Goal: Check status: Check status

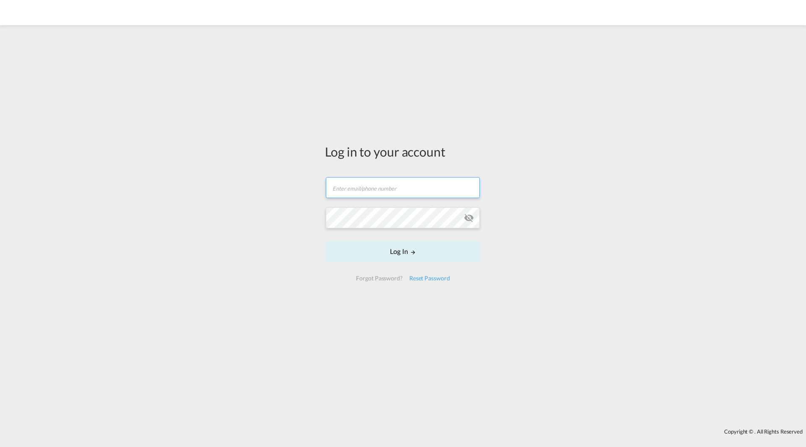
click at [349, 189] on md-input-container "Email field is required" at bounding box center [403, 187] width 156 height 23
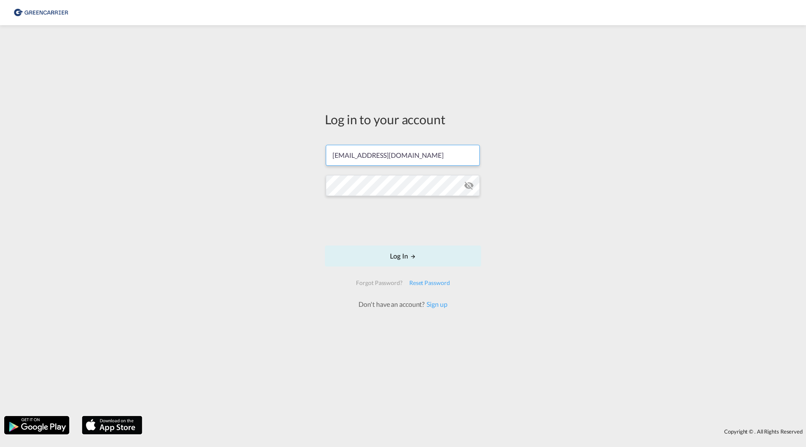
click at [380, 160] on input "ostermarkludvig@gmail.com" at bounding box center [403, 155] width 154 height 21
type input "ludvig.ostermark@greencarrier.com"
click at [325, 246] on button "Log In" at bounding box center [403, 256] width 156 height 21
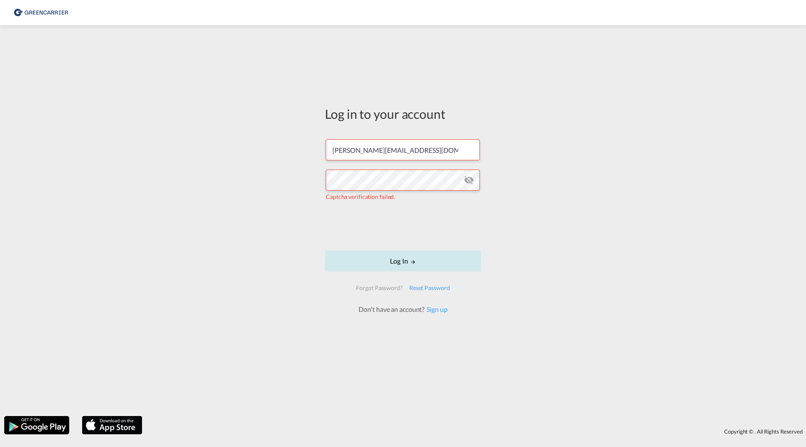
click at [386, 259] on button "Log In" at bounding box center [403, 261] width 156 height 21
click at [470, 182] on md-icon "icon-eye-off" at bounding box center [469, 180] width 10 height 10
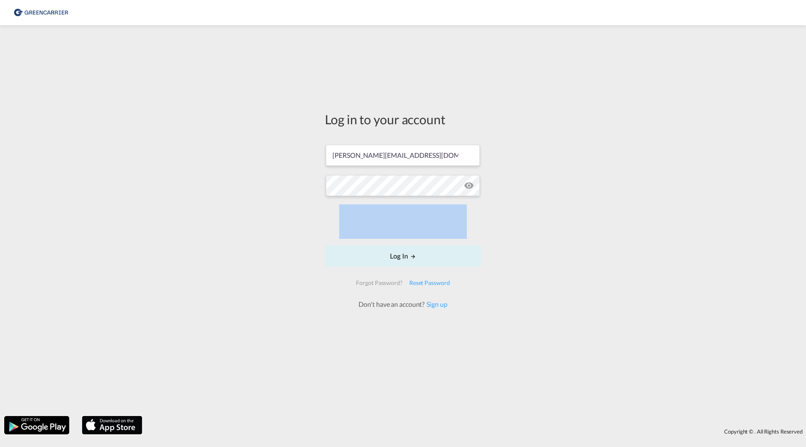
click at [314, 222] on div "Log in to your account ludvig.ostermark@greencarrier.com Log In Forgot Password…" at bounding box center [403, 220] width 806 height 383
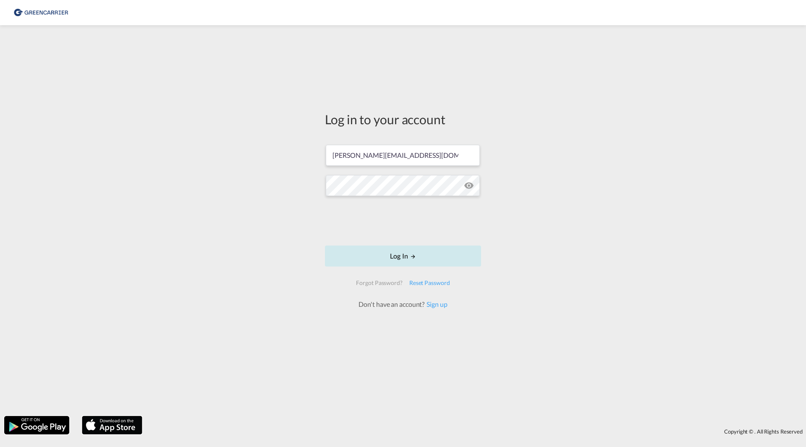
click at [377, 253] on button "Log In" at bounding box center [403, 256] width 156 height 21
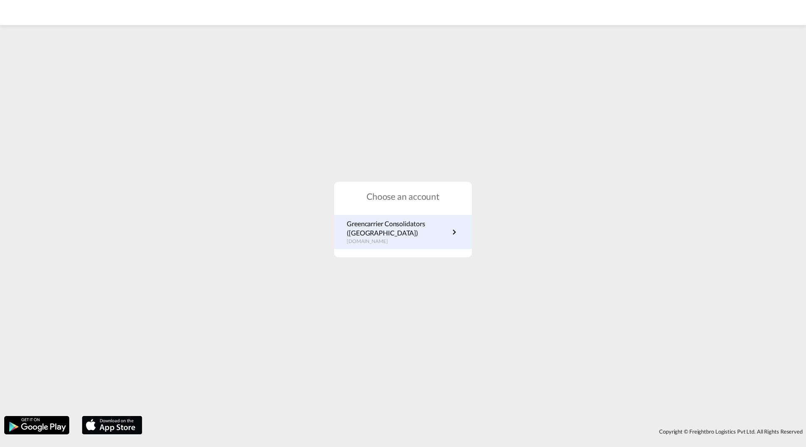
click at [371, 229] on p "Greencarrier Consolidators ([GEOGRAPHIC_DATA])" at bounding box center [398, 228] width 102 height 19
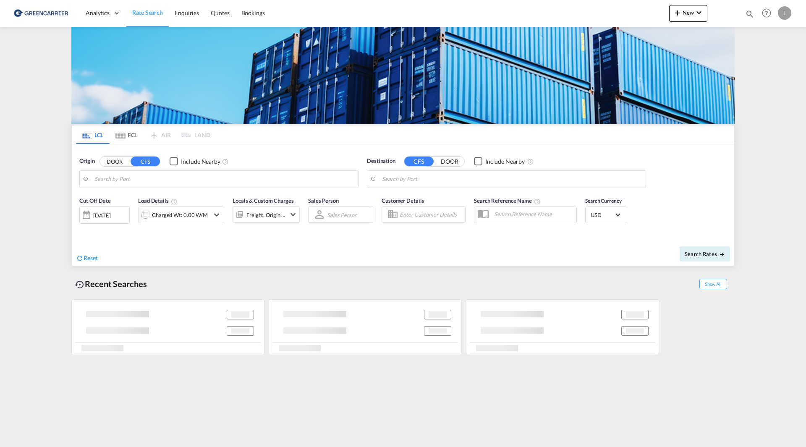
type input "SE-42834, Kållered, [GEOGRAPHIC_DATA]"
type input "Haiphong, VNHPH"
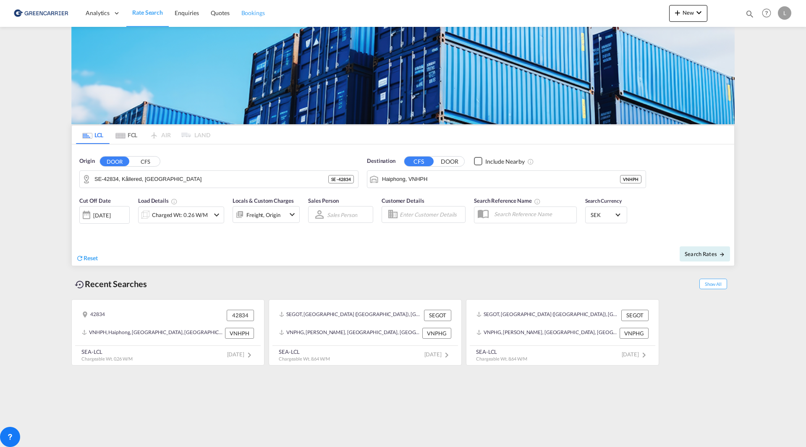
click at [256, 15] on span "Bookings" at bounding box center [253, 12] width 24 height 7
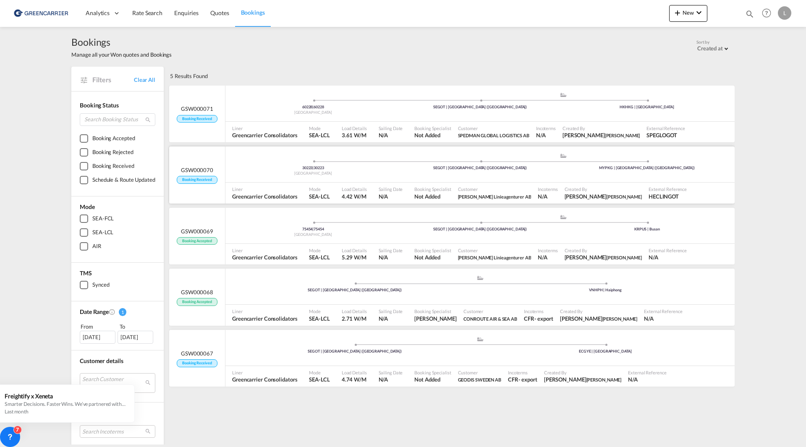
click at [322, 178] on div "30223 | 30223 Sweden .a{fill:#aaa8ad;} .a{fill:#aaa8ad;} SEGOT | [GEOGRAPHIC_DA…" at bounding box center [479, 166] width 509 height 27
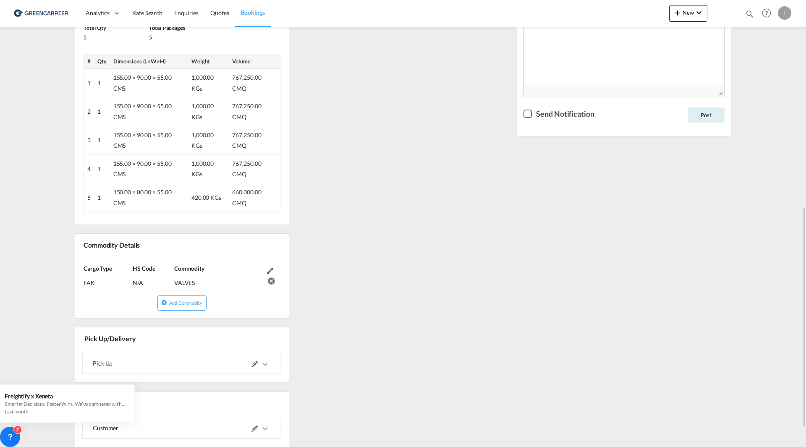
scroll to position [459, 0]
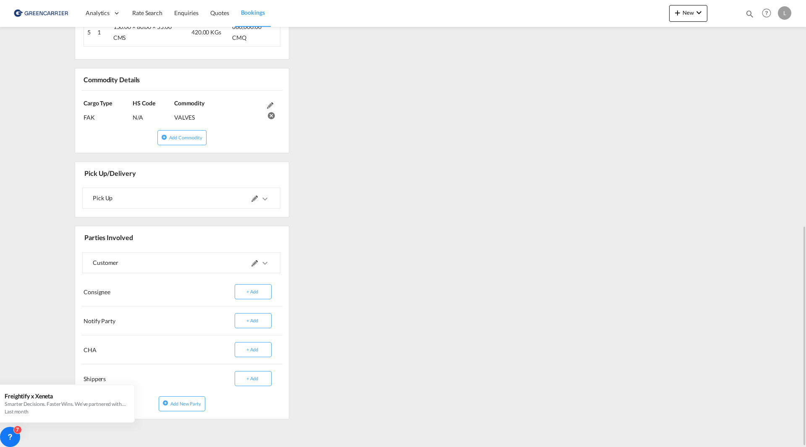
click at [271, 202] on md-expansion-panel-collapsed "Pick Up" at bounding box center [181, 198] width 197 height 20
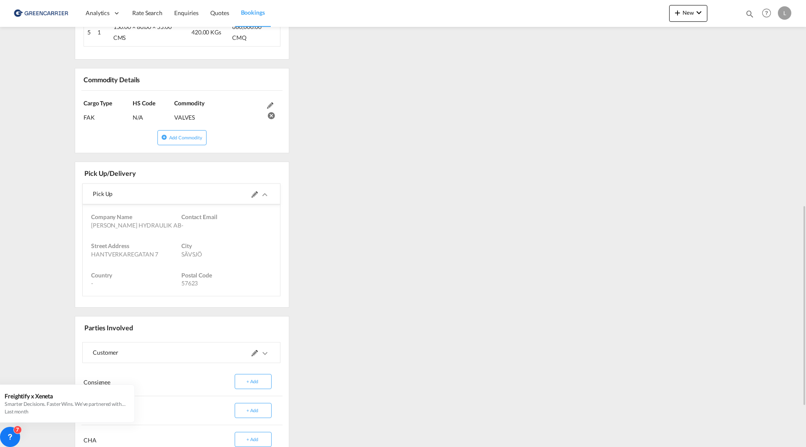
click at [266, 195] on md-icon "icons/ic_keyboard_arrow_right_black_24px.svg" at bounding box center [265, 195] width 10 height 10
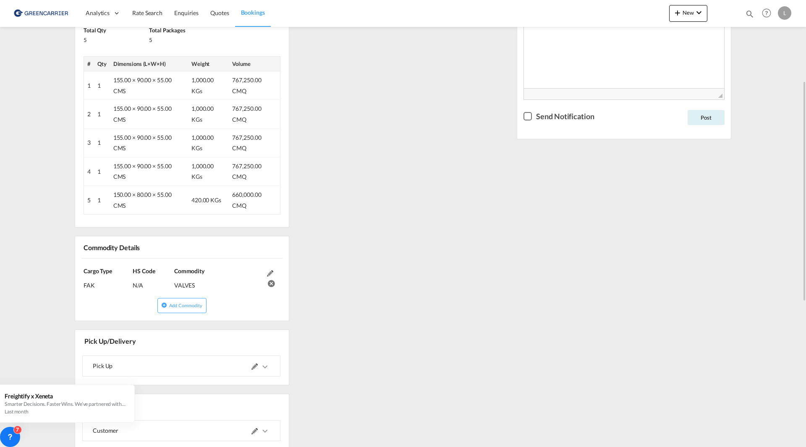
scroll to position [249, 0]
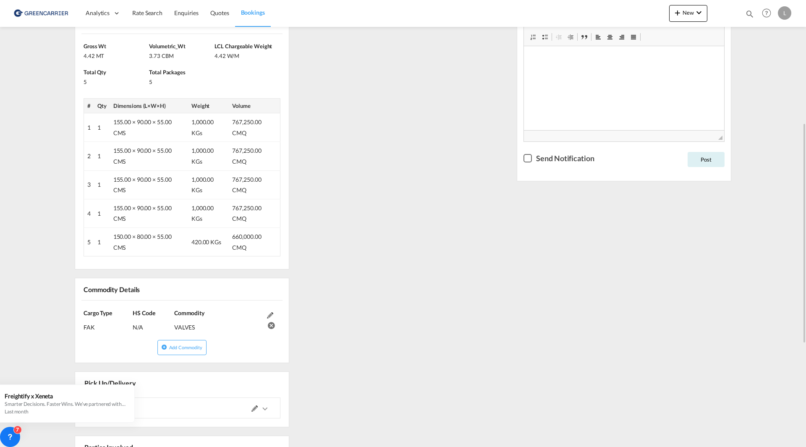
click at [353, 332] on div "References Inquiry No. N/A Quotation No. N/A Search Reference 30223 to MYPKG / …" at bounding box center [402, 267] width 663 height 738
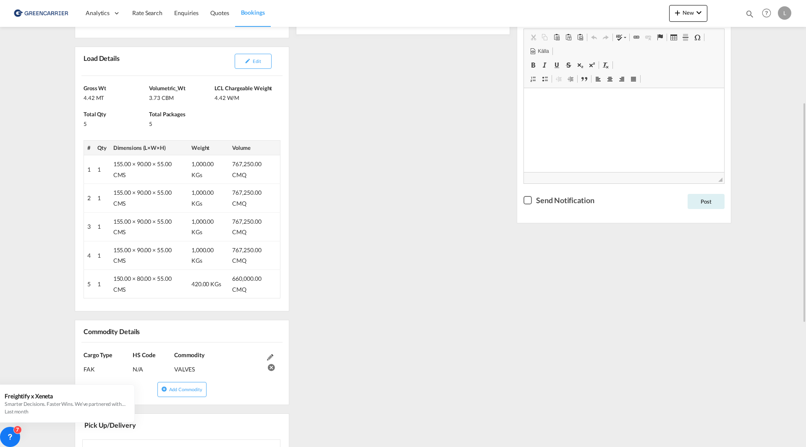
click at [412, 277] on div "References Inquiry No. N/A Quotation No. N/A Search Reference 30223 to MYPKG / …" at bounding box center [402, 309] width 663 height 738
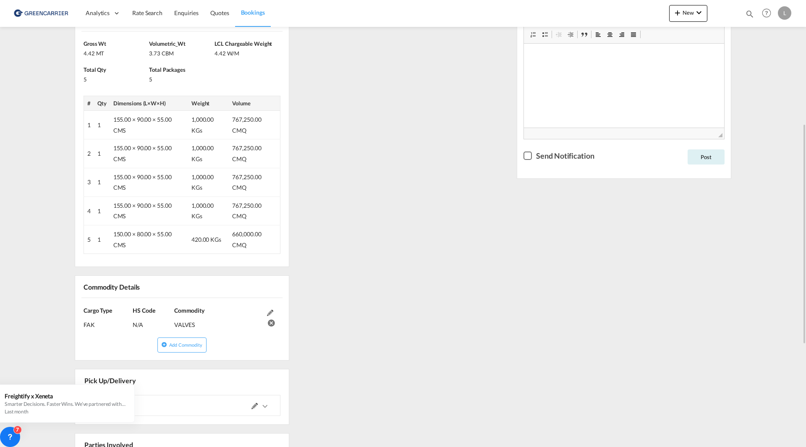
scroll to position [336, 0]
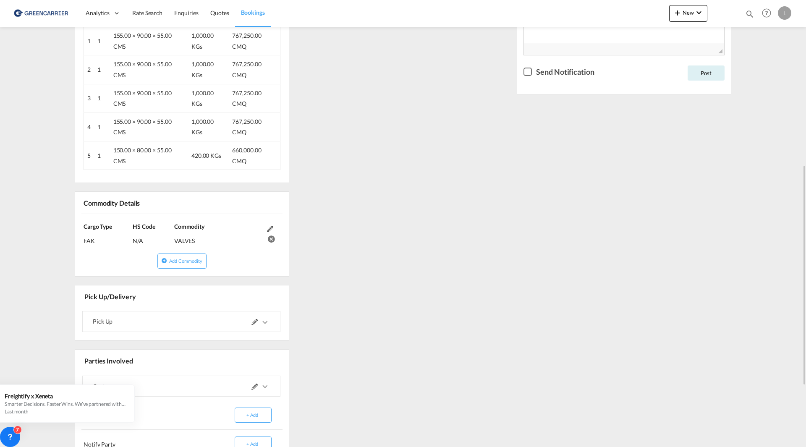
click at [265, 322] on md-icon "icons/ic_keyboard_arrow_right_black_24px.svg" at bounding box center [265, 322] width 10 height 10
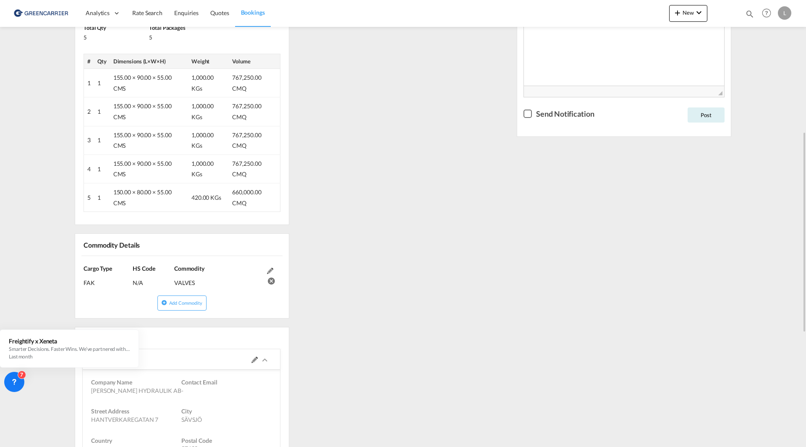
scroll to position [126, 0]
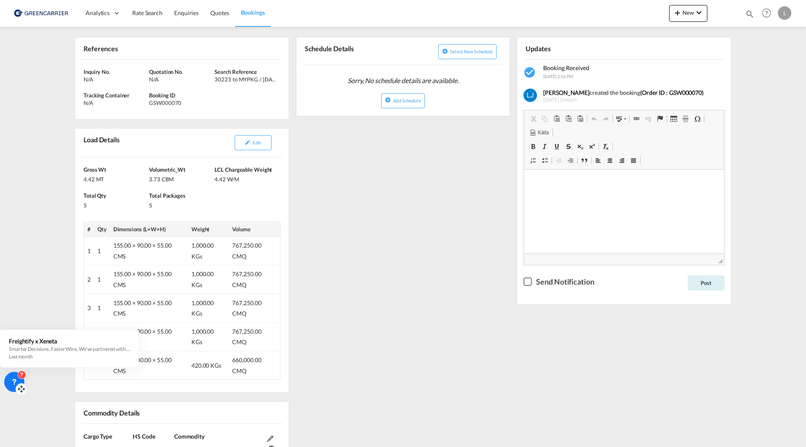
click at [12, 375] on div "7" at bounding box center [14, 382] width 20 height 20
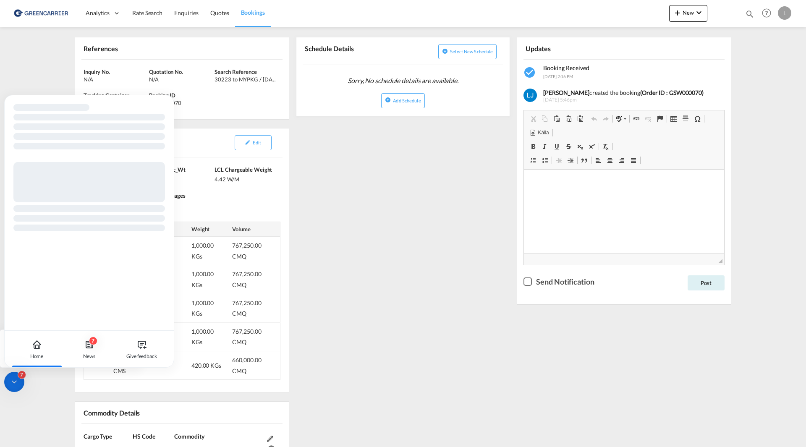
click at [13, 377] on div "7" at bounding box center [14, 382] width 20 height 20
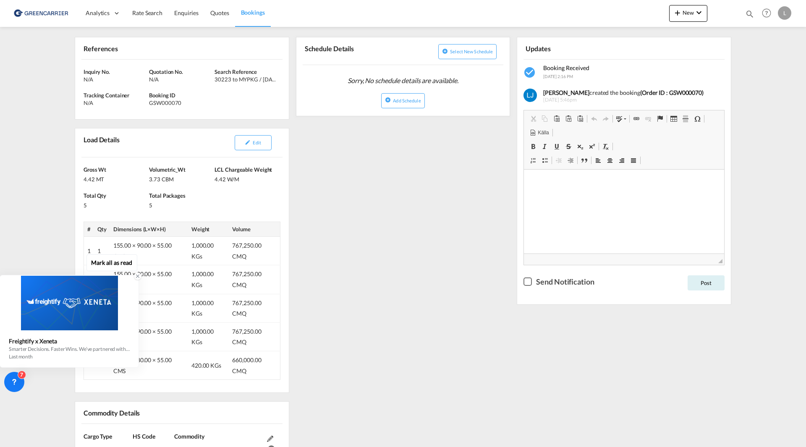
click at [137, 278] on icon at bounding box center [138, 276] width 6 height 6
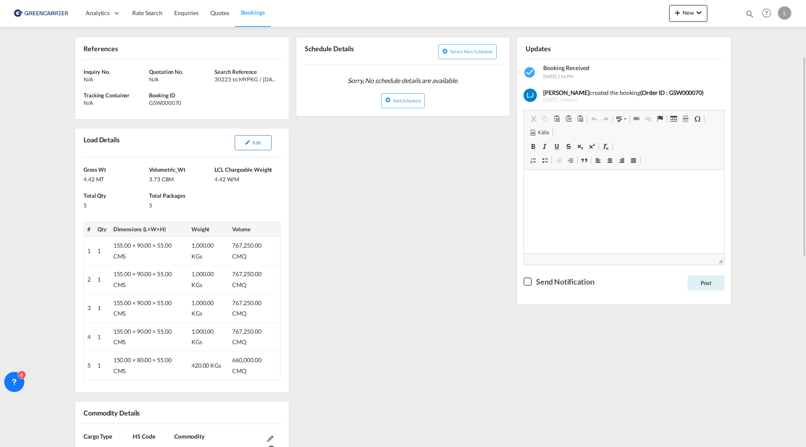
click at [248, 144] on md-icon "icon-pencil" at bounding box center [248, 142] width 6 height 6
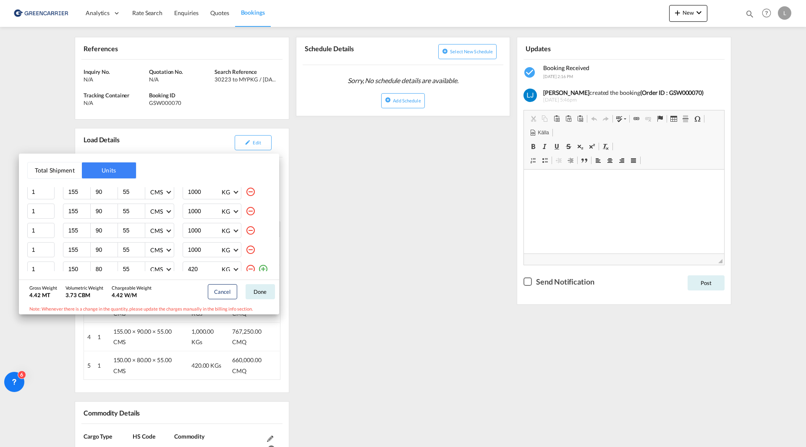
scroll to position [18, 0]
click at [96, 300] on div "Gross Weight 4.42 MT Volumetric Weight 3.73 CBM Chargeable Weight 4.42 W/M" at bounding box center [94, 292] width 131 height 24
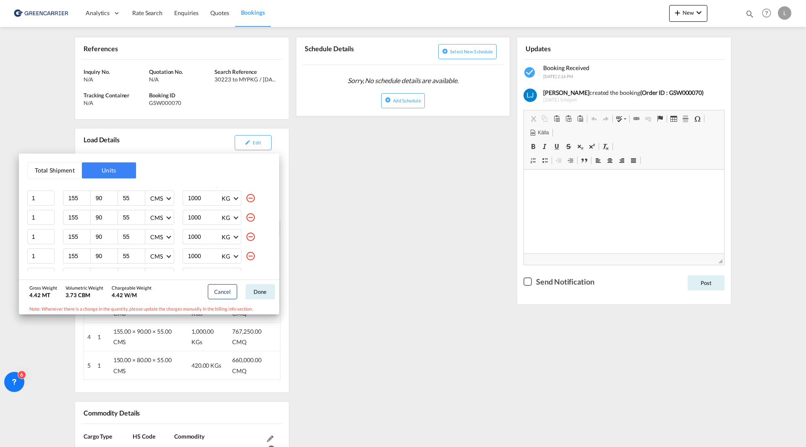
scroll to position [0, 0]
click at [409, 255] on div "Total Shipment Units Quantity Unit Dimension Total Unit Weight 1 155 90 55 CMS …" at bounding box center [403, 223] width 806 height 447
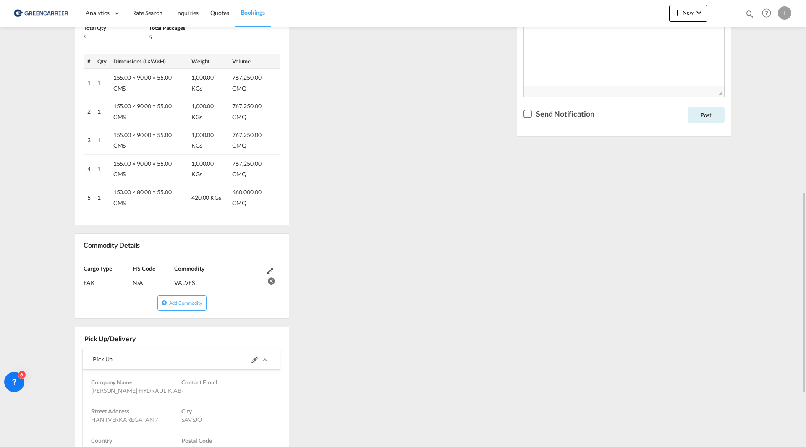
scroll to position [336, 0]
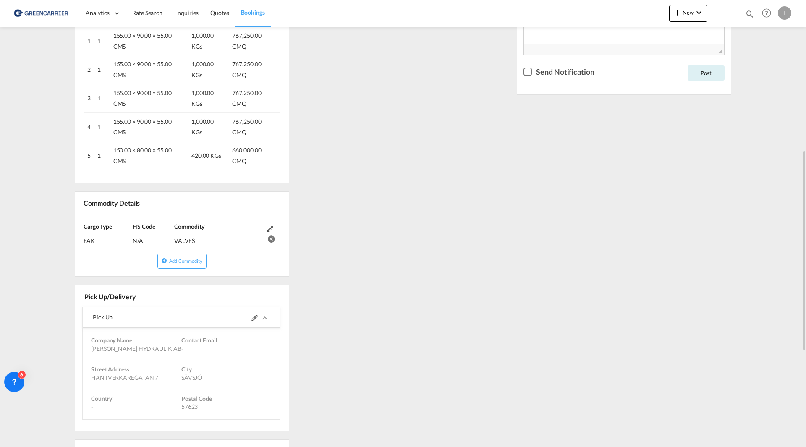
click at [264, 318] on md-icon "icons/ic_keyboard_arrow_right_black_24px.svg" at bounding box center [265, 318] width 10 height 10
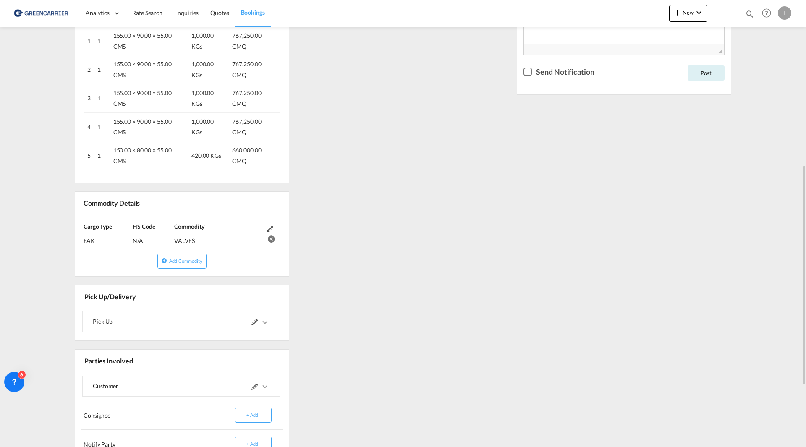
click at [267, 322] on md-icon "icons/ic_keyboard_arrow_right_black_24px.svg" at bounding box center [265, 322] width 10 height 10
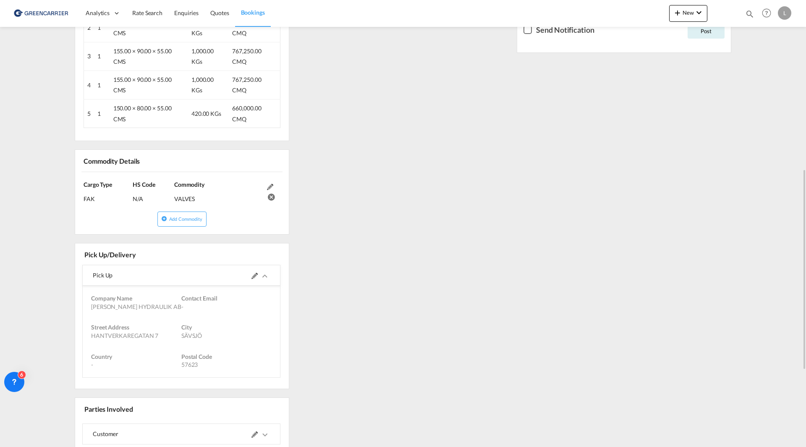
scroll to position [504, 0]
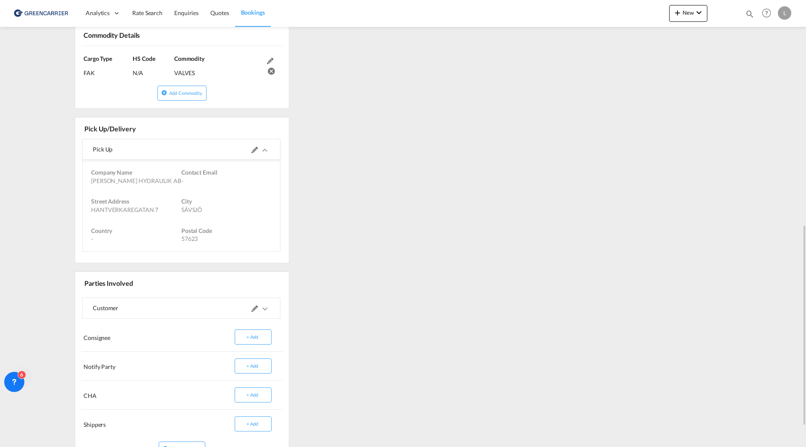
click at [267, 308] on md-icon "icons/ic_keyboard_arrow_right_black_24px.svg" at bounding box center [265, 309] width 10 height 10
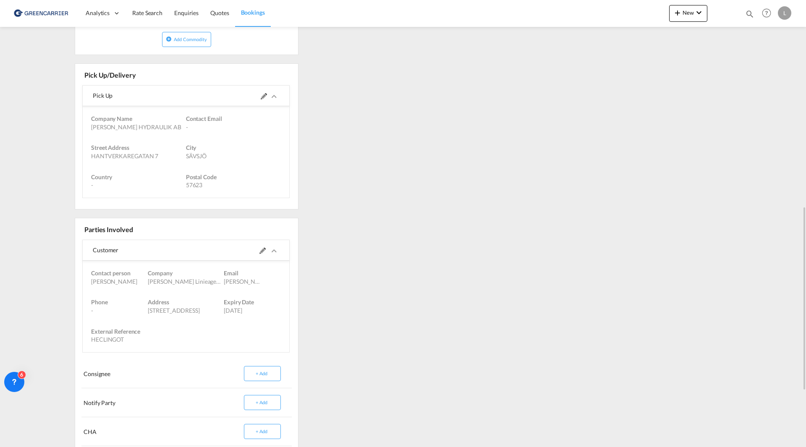
drag, startPoint x: 146, startPoint y: 367, endPoint x: 208, endPoint y: 370, distance: 62.6
click at [208, 321] on div "Phone - Address [STREET_ADDRESS] Expiry Date [DATE]" at bounding box center [186, 306] width 202 height 29
drag, startPoint x: 103, startPoint y: 393, endPoint x: 115, endPoint y: 393, distance: 11.8
click at [115, 344] on div "HECLINGOT" at bounding box center [129, 339] width 76 height 8
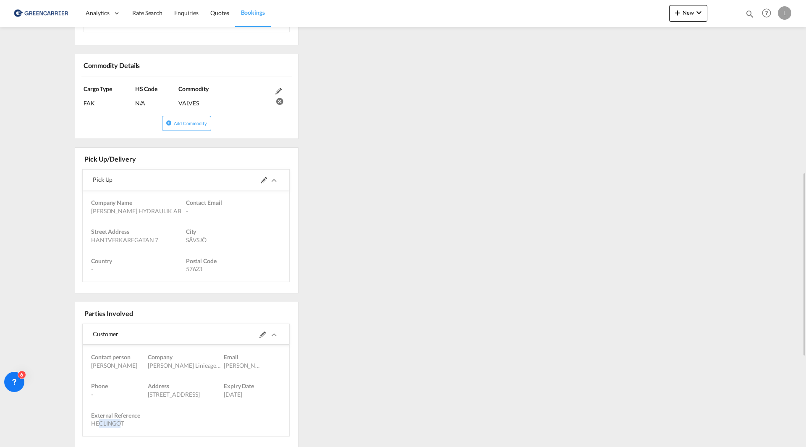
scroll to position [0, 0]
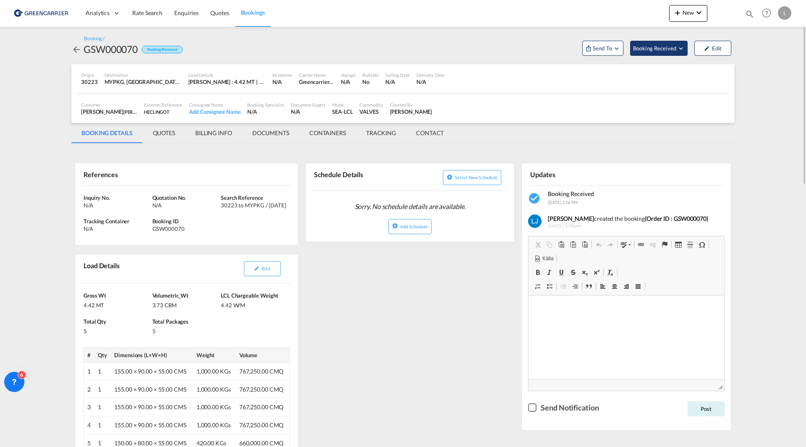
click at [656, 48] on span "Booking Received" at bounding box center [655, 48] width 44 height 8
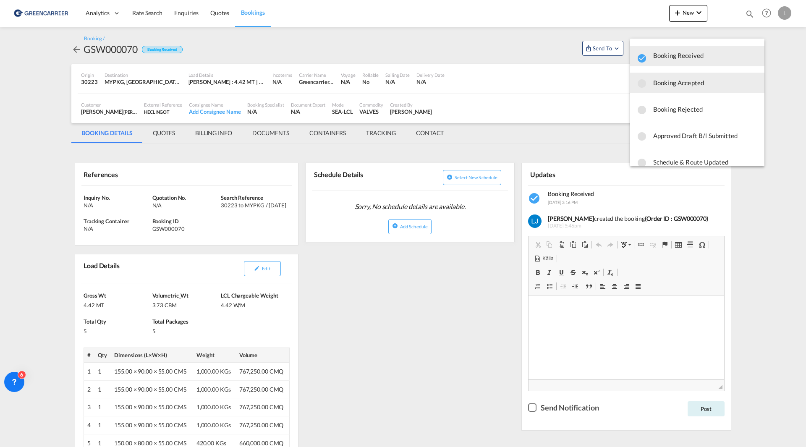
click at [686, 83] on span "Booking Accepted" at bounding box center [705, 82] width 105 height 15
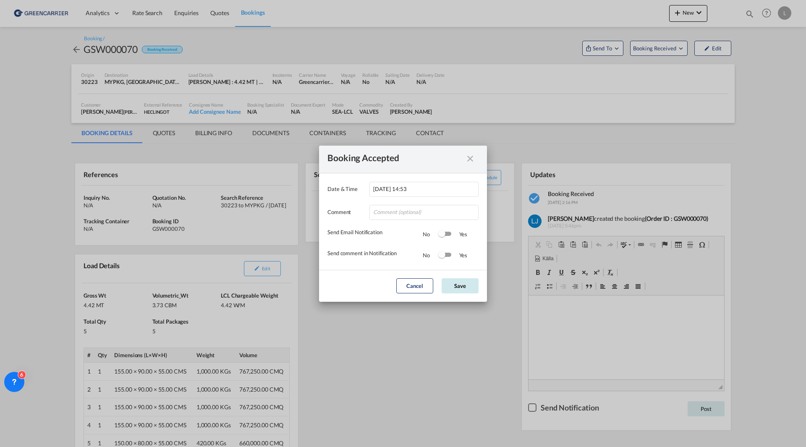
click at [464, 290] on button "Save" at bounding box center [460, 285] width 37 height 15
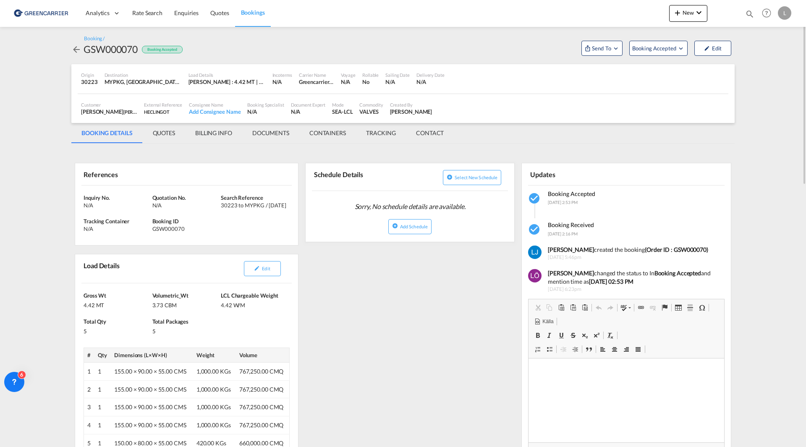
click at [219, 133] on md-tab-item "BILLING INFO" at bounding box center [213, 133] width 57 height 20
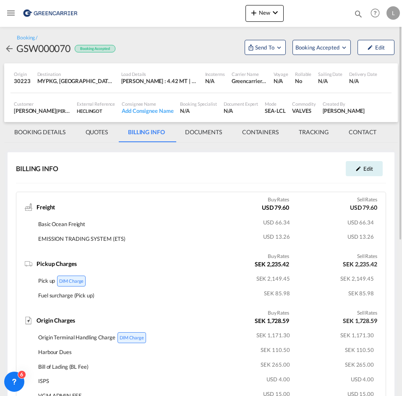
click at [118, 350] on td "Harbour Dues" at bounding box center [122, 352] width 168 height 15
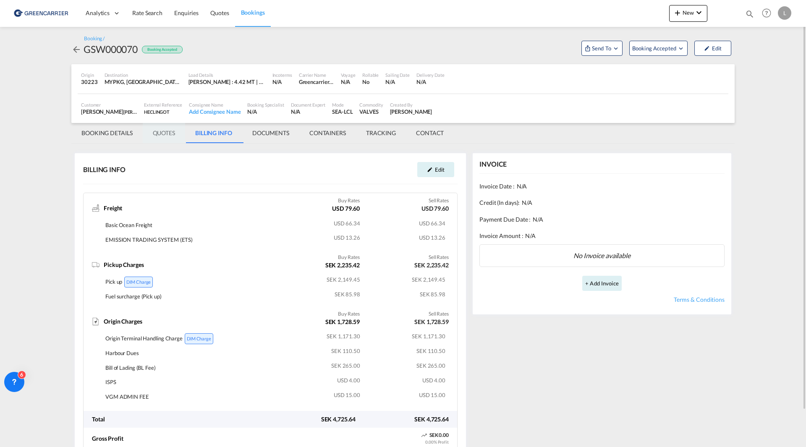
click at [164, 134] on md-tab-item "QUOTES" at bounding box center [164, 133] width 42 height 20
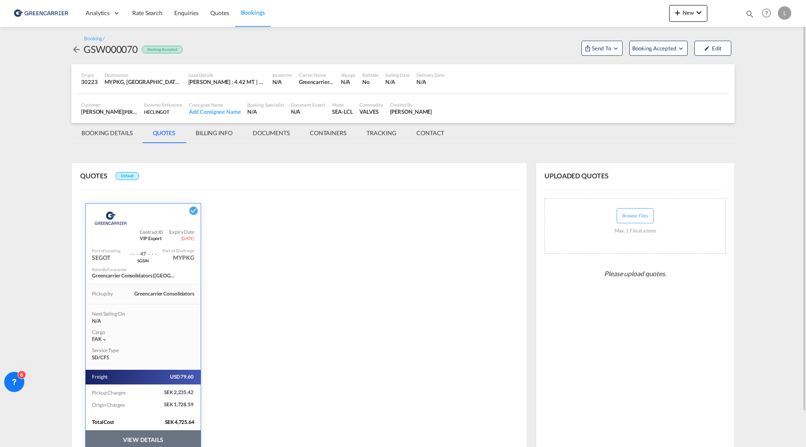
click at [168, 440] on button "VIEW DETAILS" at bounding box center [143, 439] width 115 height 19
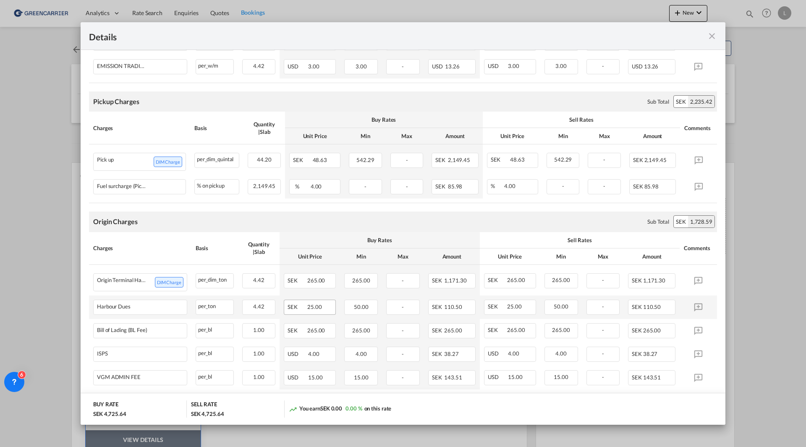
scroll to position [280, 0]
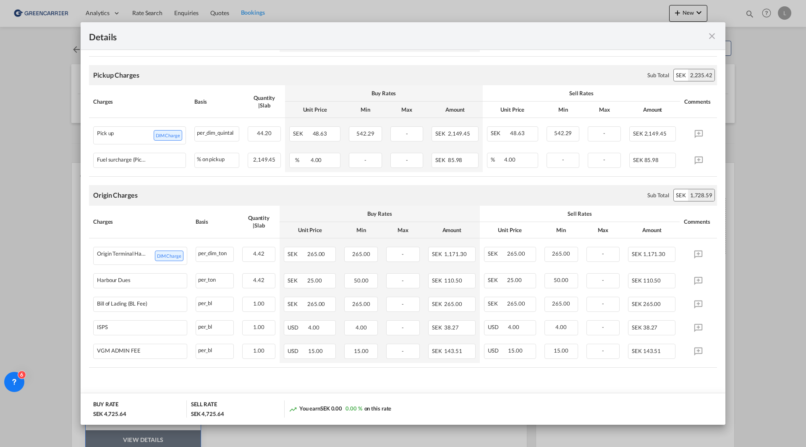
click at [714, 37] on md-icon "icon-close fg-AAA8AD m-0 cursor" at bounding box center [712, 36] width 10 height 10
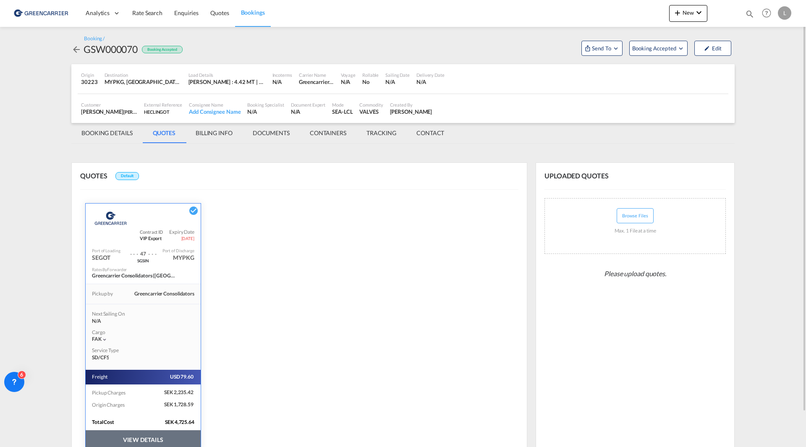
click at [246, 12] on span "Bookings" at bounding box center [253, 12] width 24 height 7
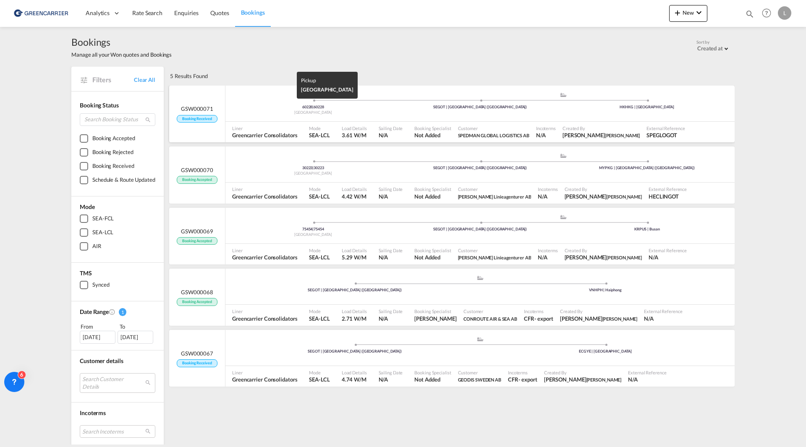
click at [245, 114] on div "[GEOGRAPHIC_DATA]" at bounding box center [313, 112] width 167 height 5
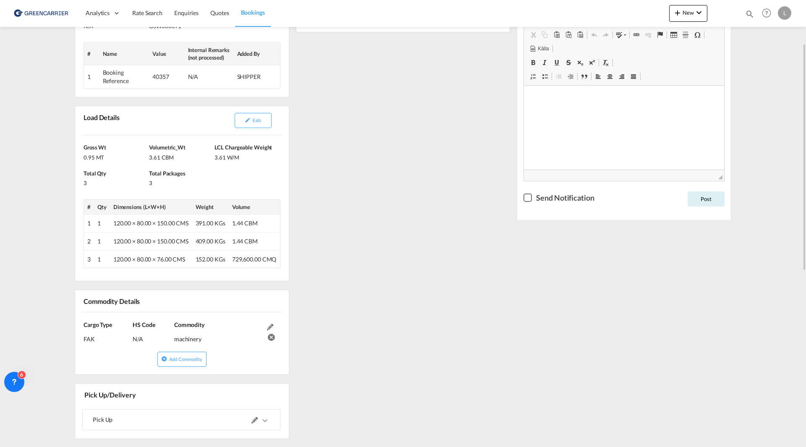
scroll to position [252, 0]
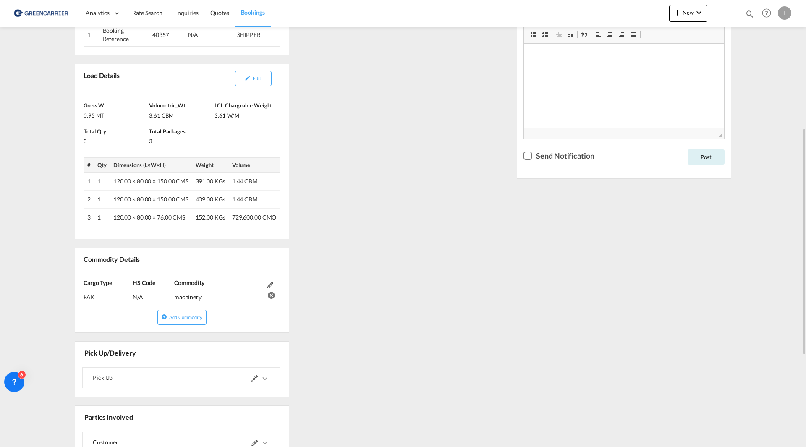
click at [266, 379] on md-icon "icons/ic_keyboard_arrow_right_black_24px.svg" at bounding box center [265, 379] width 10 height 10
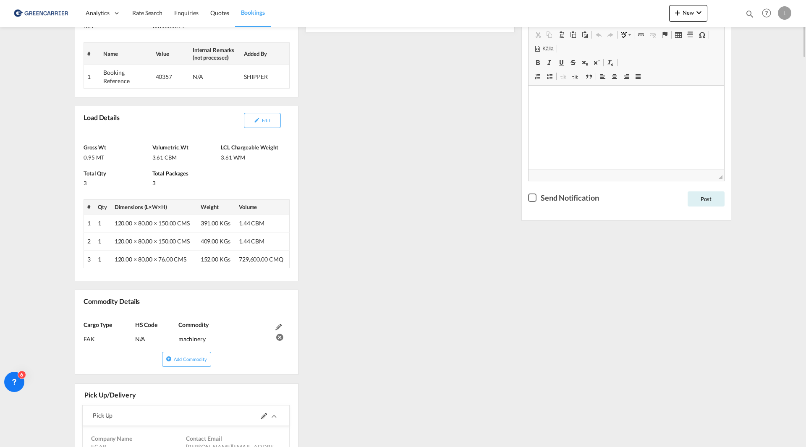
scroll to position [0, 0]
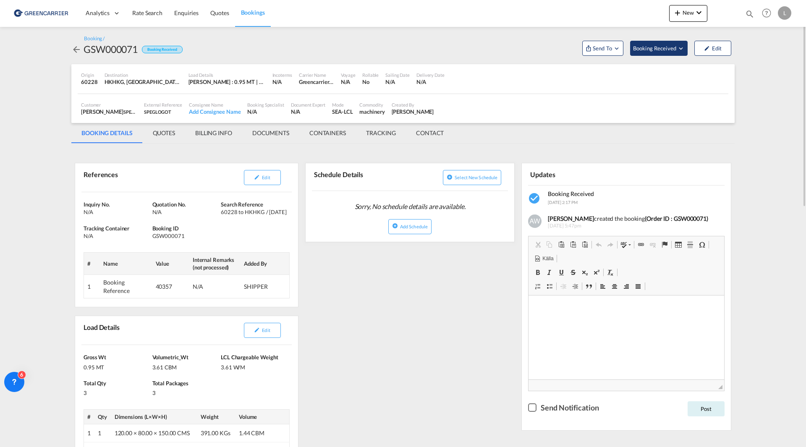
click at [660, 48] on span "Booking Received" at bounding box center [655, 48] width 44 height 8
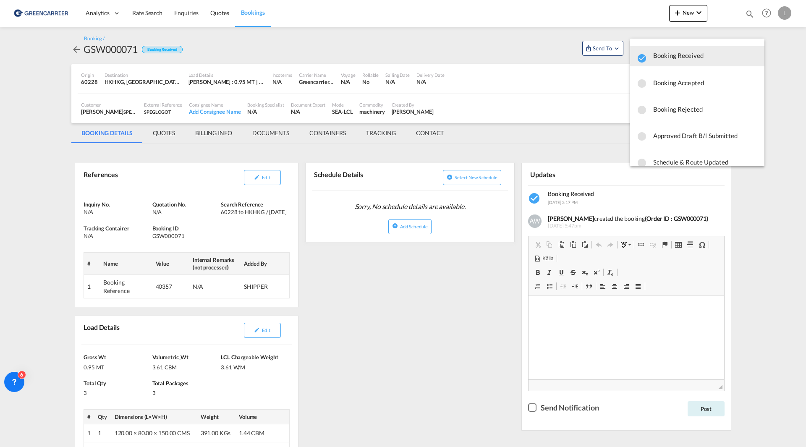
click at [163, 134] on md-backdrop at bounding box center [403, 223] width 806 height 447
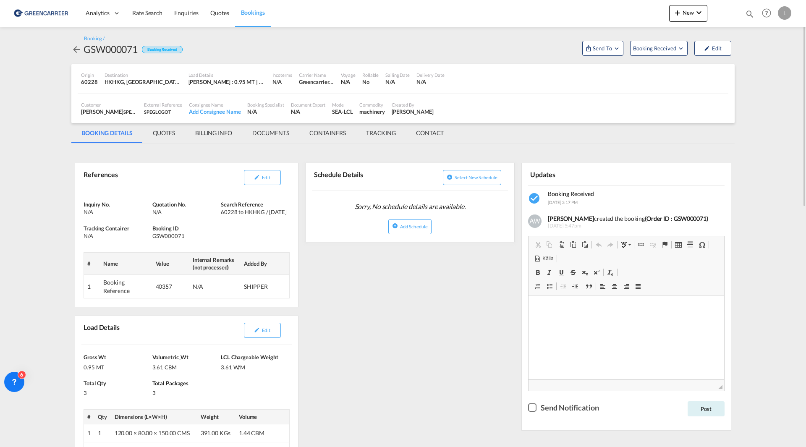
click at [165, 134] on md-tab-item "QUOTES" at bounding box center [164, 133] width 42 height 20
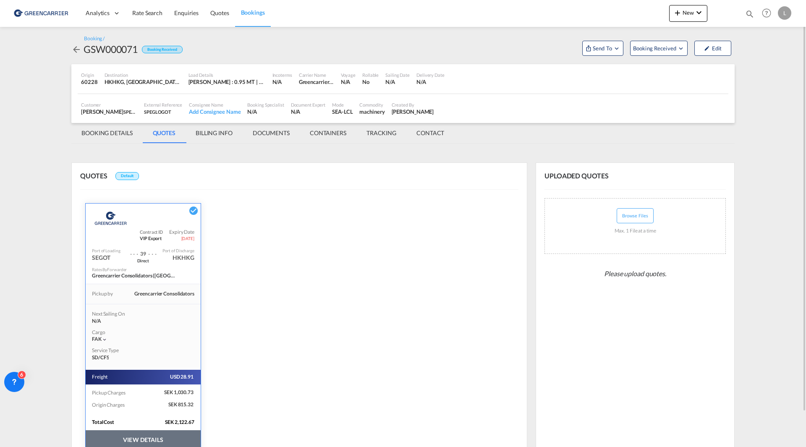
scroll to position [38, 0]
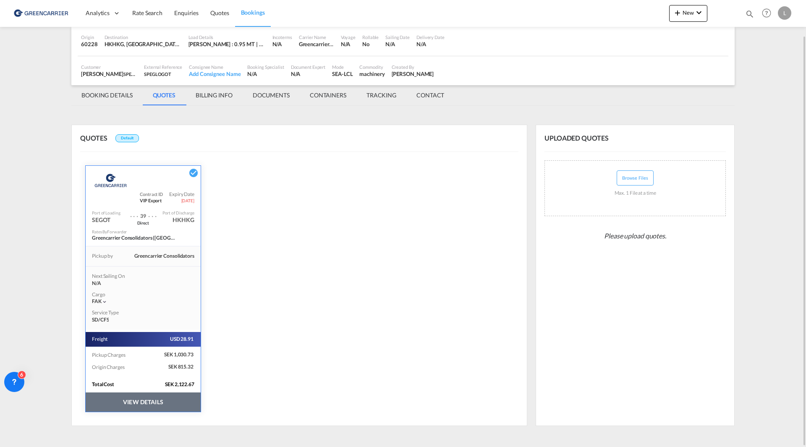
click at [153, 399] on button "VIEW DETAILS" at bounding box center [143, 402] width 115 height 19
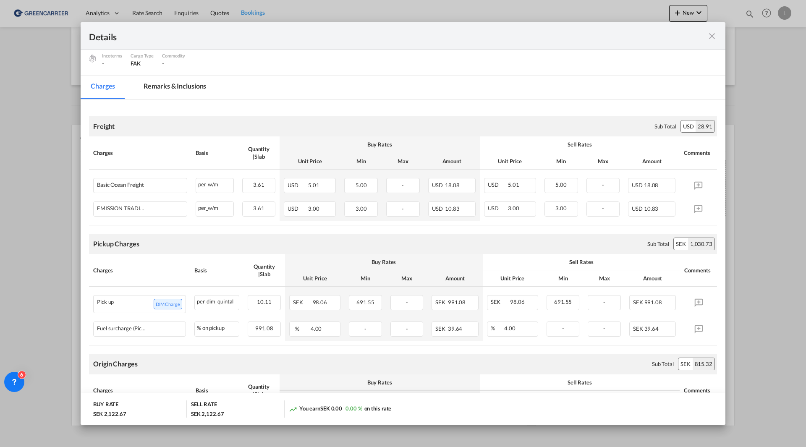
scroll to position [126, 0]
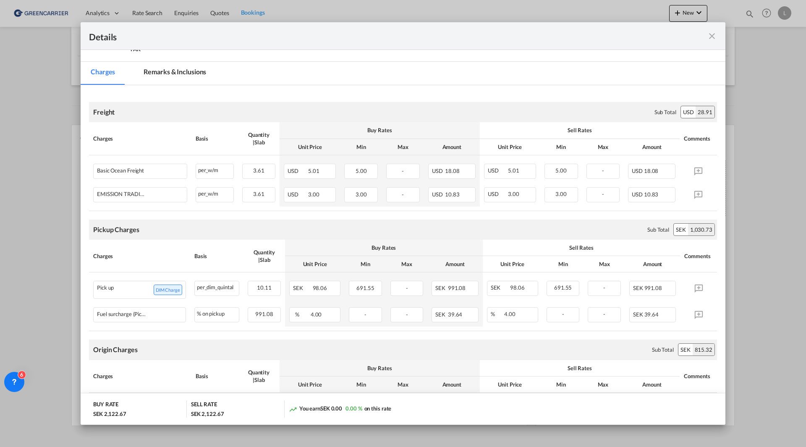
click at [712, 34] on md-icon "icon-close fg-AAA8AD m-0 cursor" at bounding box center [712, 36] width 10 height 10
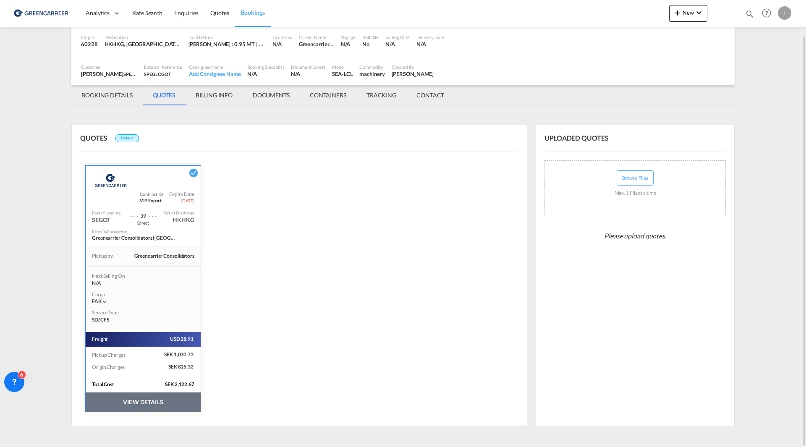
click at [102, 91] on md-tab-item "BOOKING DETAILS" at bounding box center [106, 95] width 71 height 20
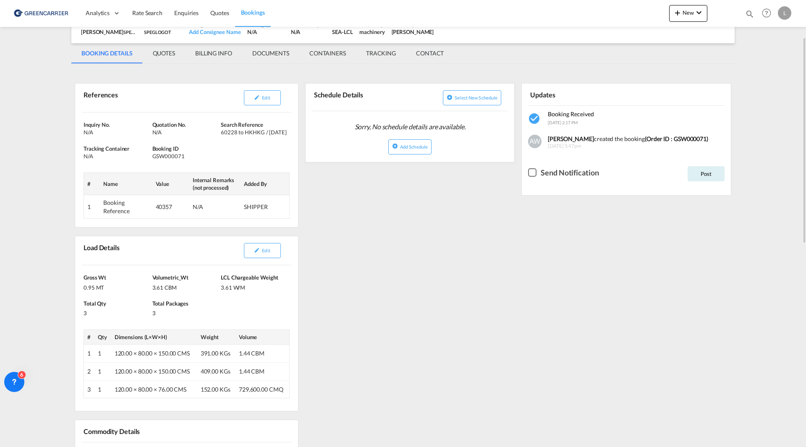
scroll to position [0, 0]
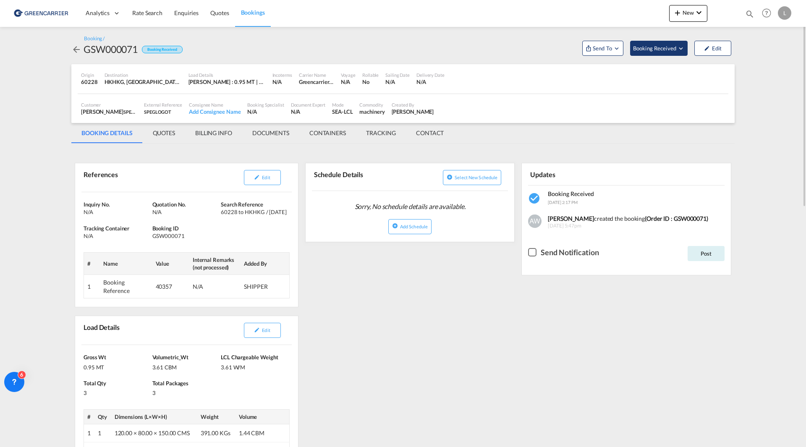
click at [665, 46] on span "Booking Received" at bounding box center [655, 48] width 44 height 8
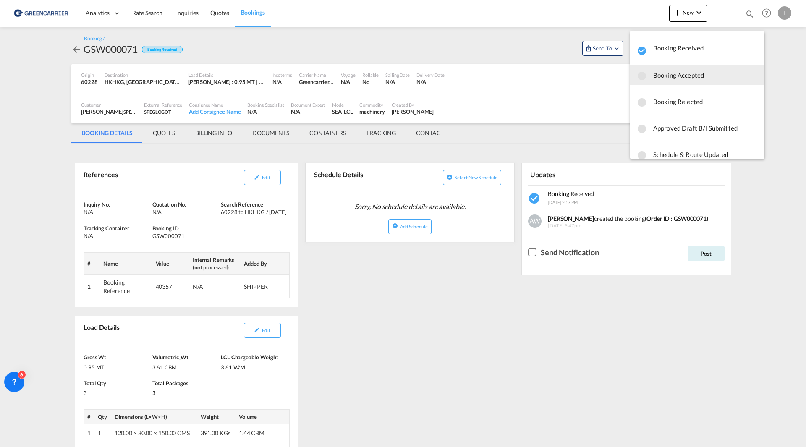
click at [673, 76] on span "Booking Accepted" at bounding box center [705, 75] width 105 height 15
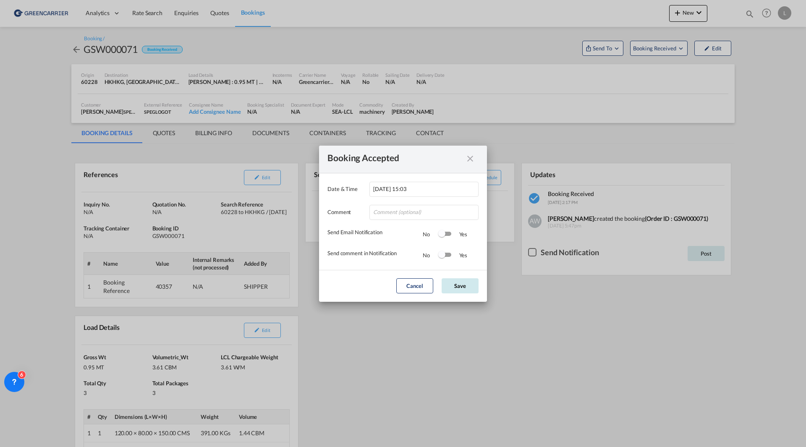
click at [460, 287] on button "Save" at bounding box center [460, 285] width 37 height 15
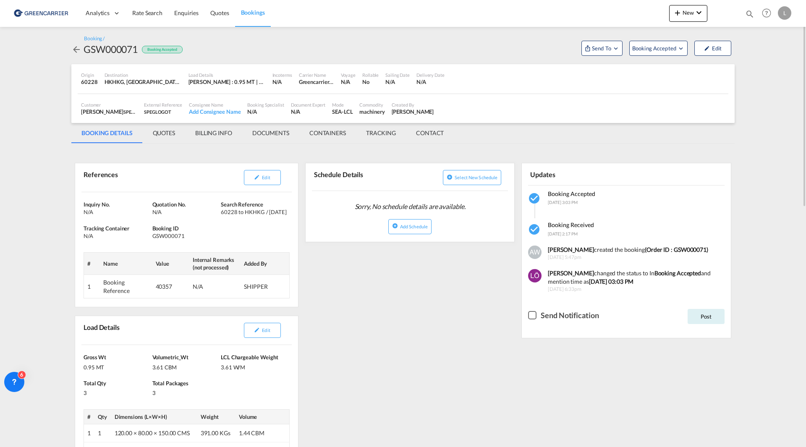
scroll to position [42, 0]
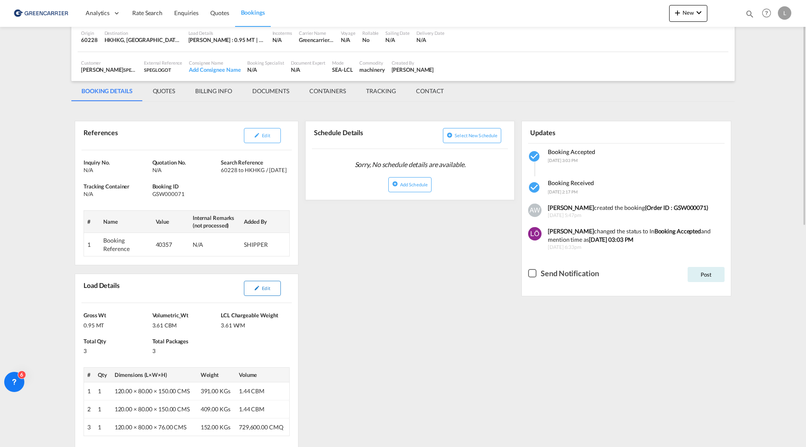
click at [246, 292] on button "Edit" at bounding box center [262, 288] width 37 height 15
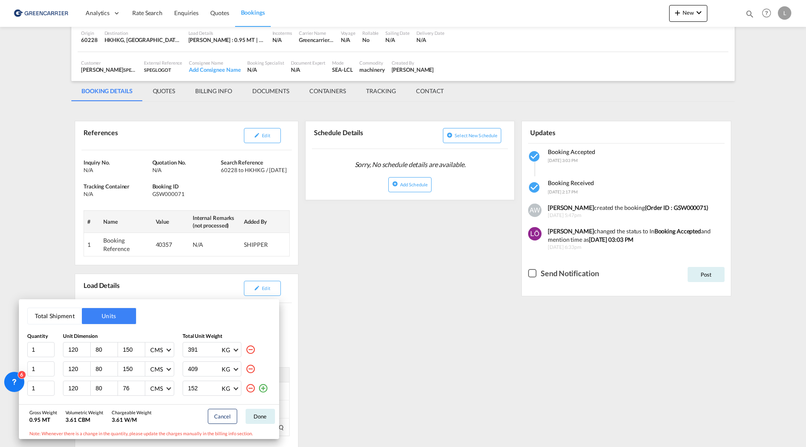
click at [276, 398] on div "Total Shipment Units Quantity Unit Dimension Total Unit Weight 1 120 80 150 CMS…" at bounding box center [149, 351] width 260 height 105
click at [356, 296] on div "Total Shipment Units Quantity Unit Dimension Total Unit Weight 1 120 80 150 CMS…" at bounding box center [403, 223] width 806 height 447
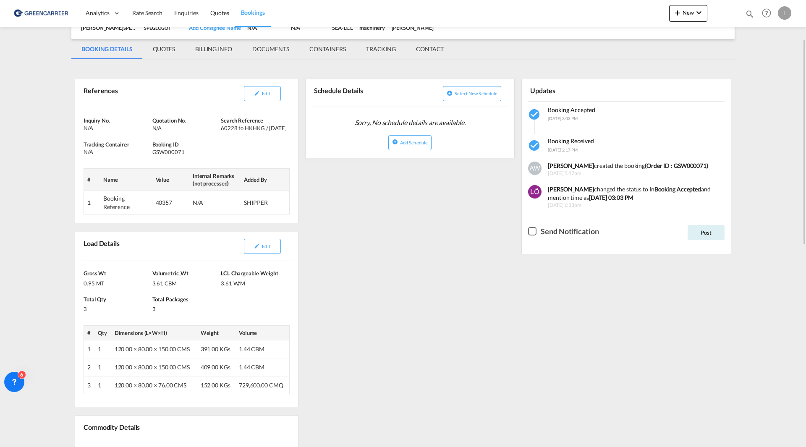
scroll to position [0, 0]
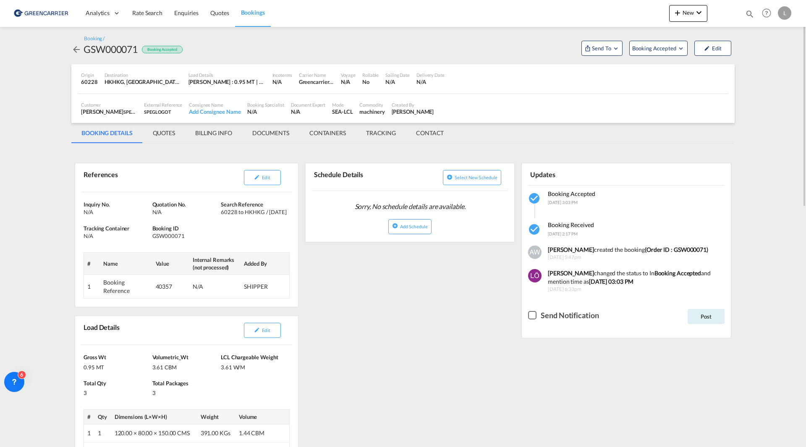
click at [167, 133] on md-tab-item "QUOTES" at bounding box center [164, 133] width 42 height 20
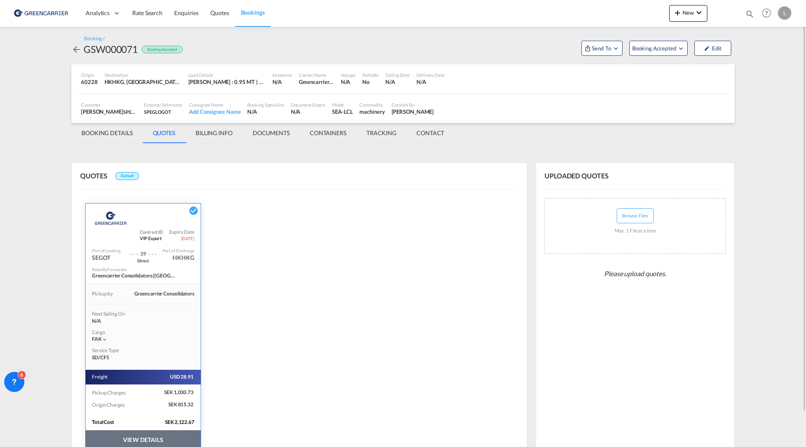
click at [161, 441] on button "VIEW DETAILS" at bounding box center [143, 439] width 115 height 19
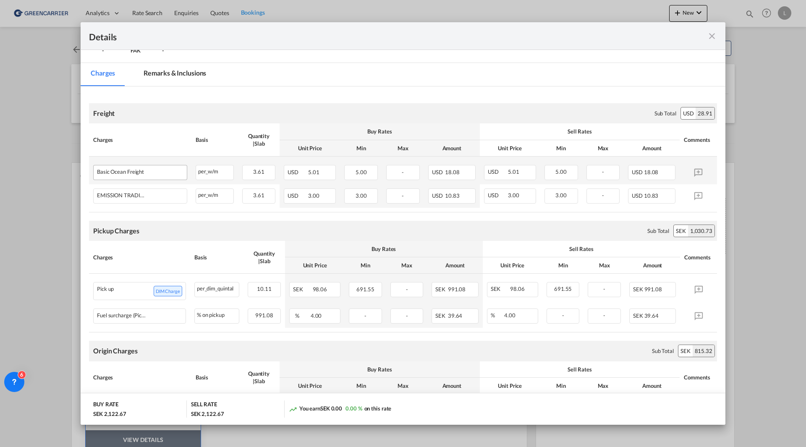
scroll to position [126, 0]
click at [53, 237] on div "Details Pickup Door 60228, [GEOGRAPHIC_DATA] Pickup Service Type - Pickup Haula…" at bounding box center [403, 223] width 806 height 447
drag, startPoint x: 705, startPoint y: 36, endPoint x: 716, endPoint y: 39, distance: 10.8
click at [705, 36] on div "Pickup Door ..." at bounding box center [685, 36] width 63 height 10
click at [716, 39] on md-icon "icon-close fg-AAA8AD m-0 cursor" at bounding box center [712, 36] width 10 height 10
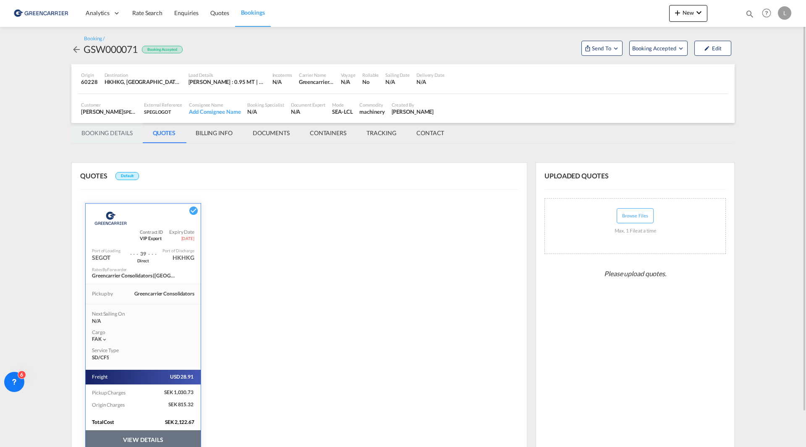
click at [105, 132] on md-tab-item "BOOKING DETAILS" at bounding box center [106, 133] width 71 height 20
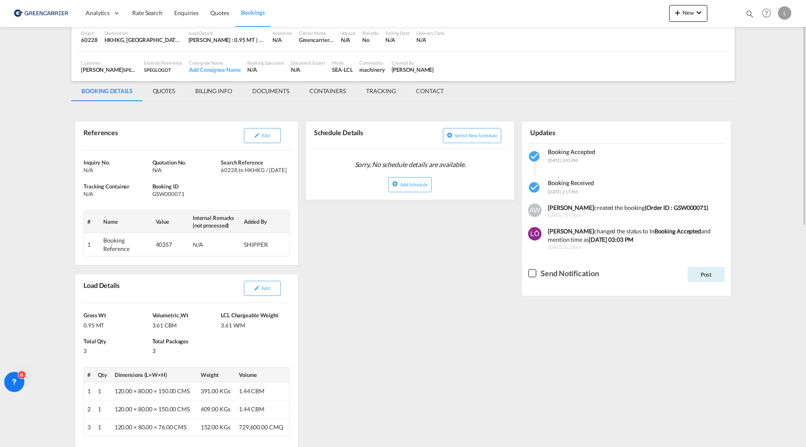
scroll to position [84, 0]
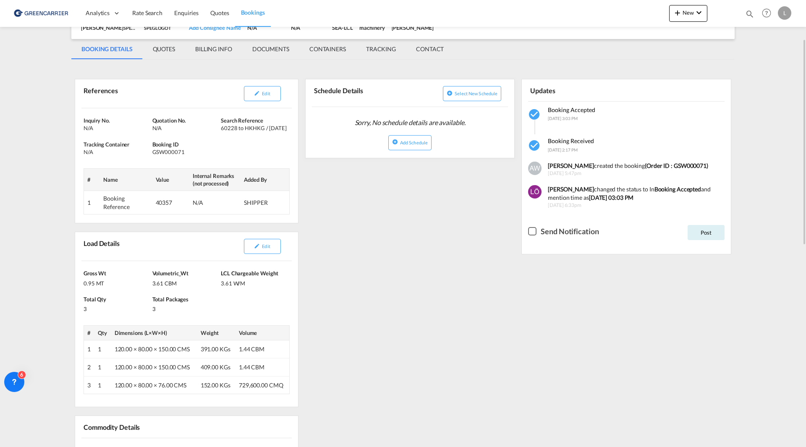
drag, startPoint x: 231, startPoint y: 130, endPoint x: 279, endPoint y: 129, distance: 47.9
click at [279, 129] on div "Search Reference 60228 to HKHKG / [DATE]" at bounding box center [255, 124] width 69 height 15
click at [208, 152] on div "GSW000071" at bounding box center [185, 152] width 67 height 8
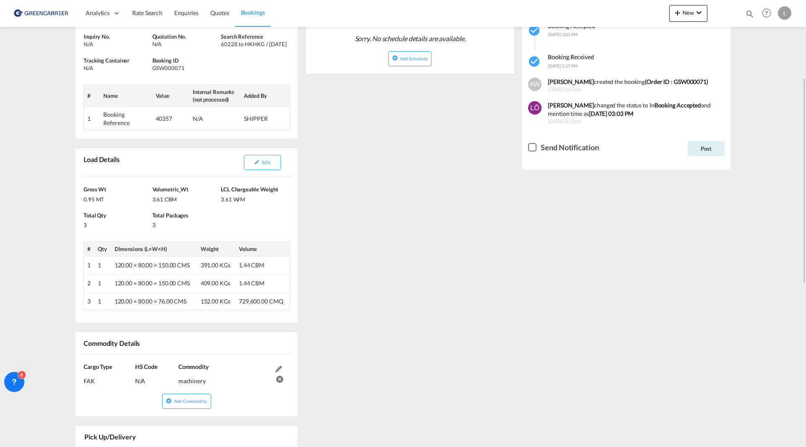
scroll to position [252, 0]
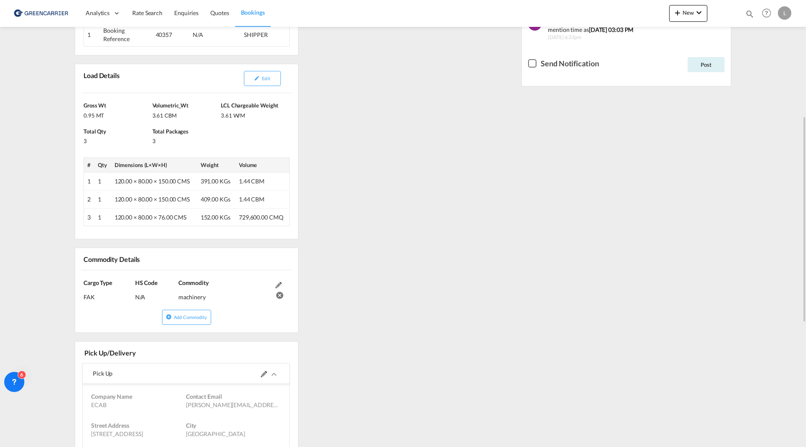
click at [275, 283] on md-icon at bounding box center [278, 285] width 6 height 6
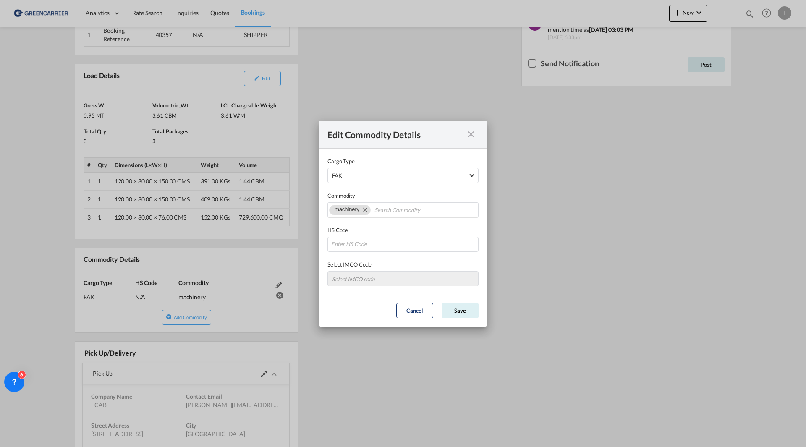
click at [471, 135] on md-icon "icon-close fg-AAA8AD cursor" at bounding box center [471, 134] width 10 height 10
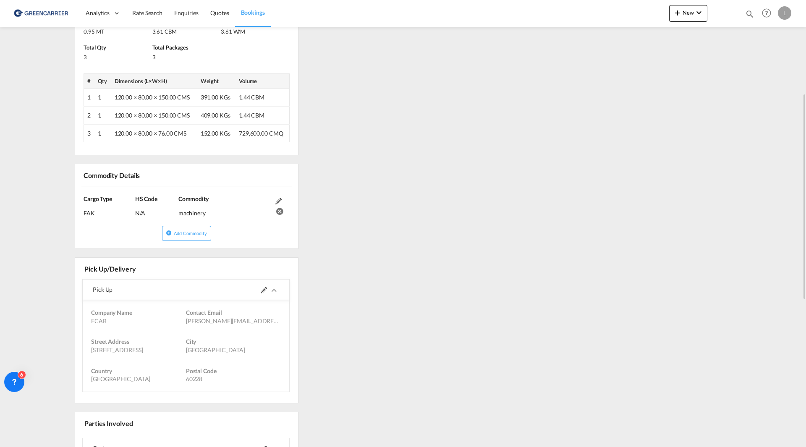
scroll to position [378, 0]
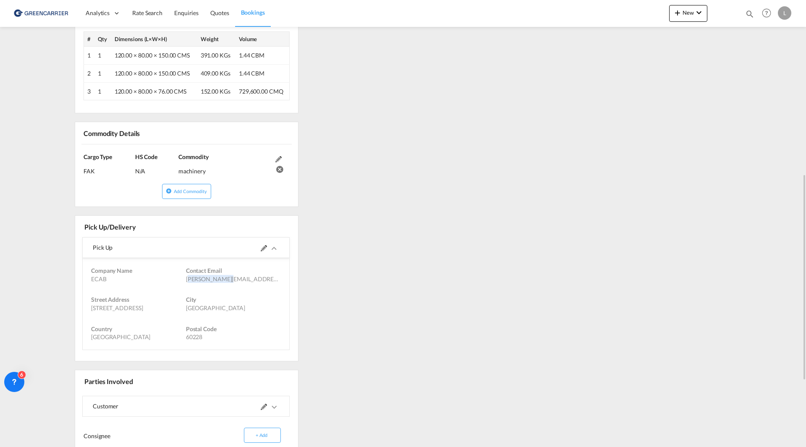
drag, startPoint x: 217, startPoint y: 279, endPoint x: 181, endPoint y: 283, distance: 35.8
click at [186, 283] on div "[PERSON_NAME][EMAIL_ADDRESS][PERSON_NAME][DOMAIN_NAME]" at bounding box center [233, 279] width 95 height 8
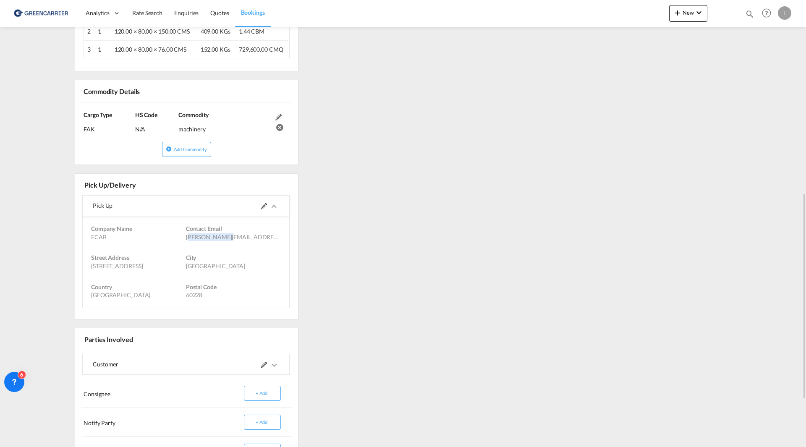
scroll to position [504, 0]
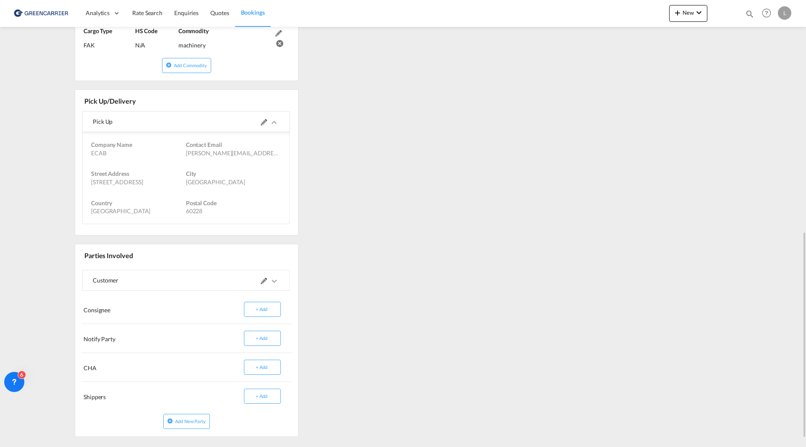
click at [269, 283] on md-icon "icons/ic_keyboard_arrow_right_black_24px.svg" at bounding box center [274, 281] width 10 height 10
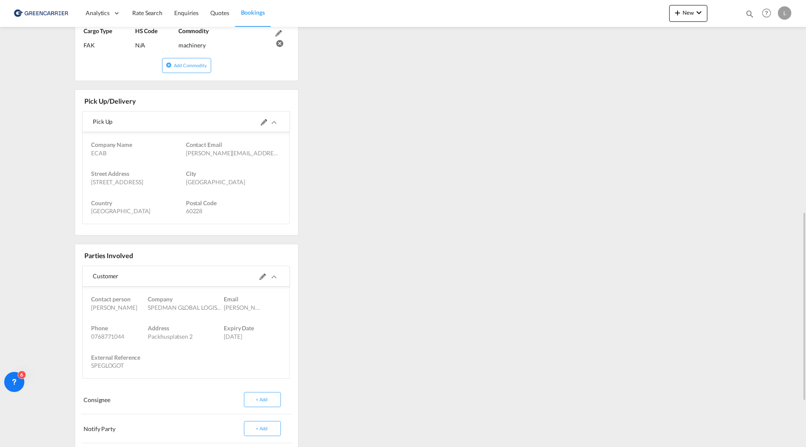
click at [267, 283] on span at bounding box center [269, 276] width 20 height 20
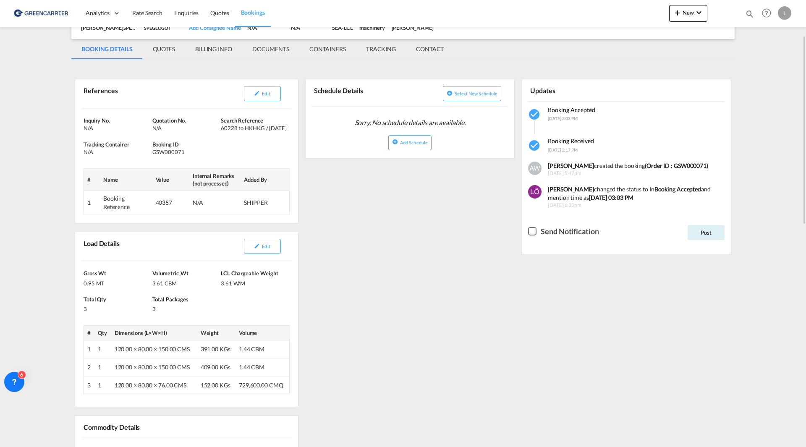
scroll to position [0, 0]
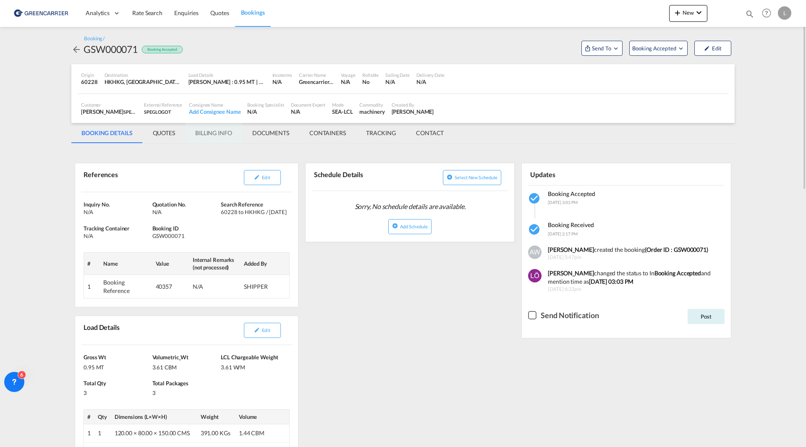
click at [216, 133] on md-tab-item "BILLING INFO" at bounding box center [213, 133] width 57 height 20
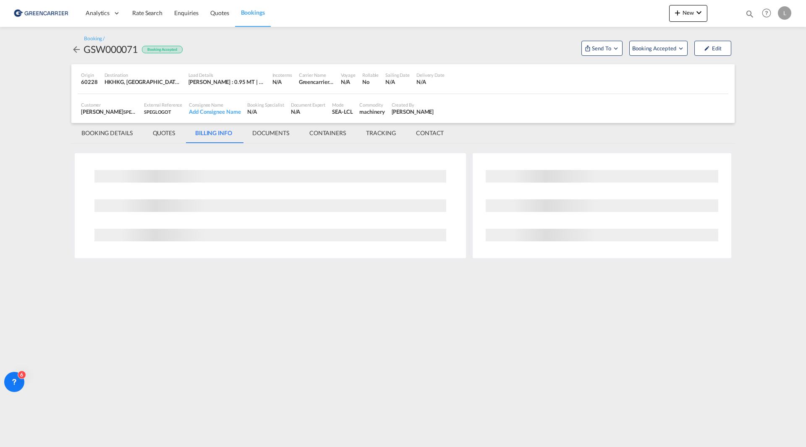
click at [168, 137] on md-tab-item "QUOTES" at bounding box center [164, 133] width 42 height 20
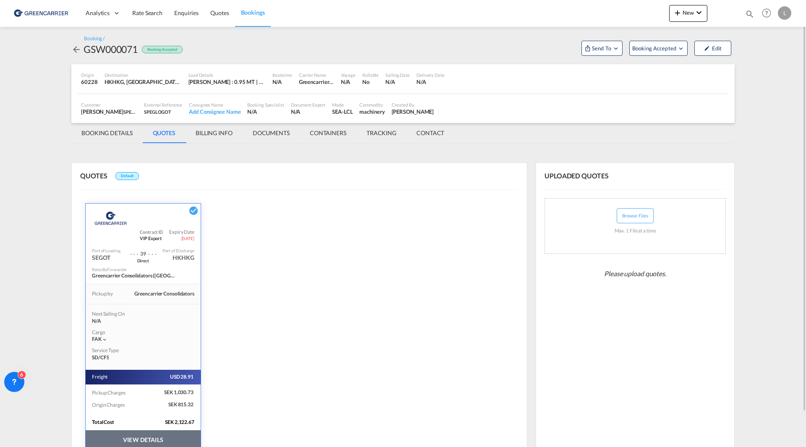
click at [163, 438] on button "VIEW DETAILS" at bounding box center [143, 439] width 115 height 19
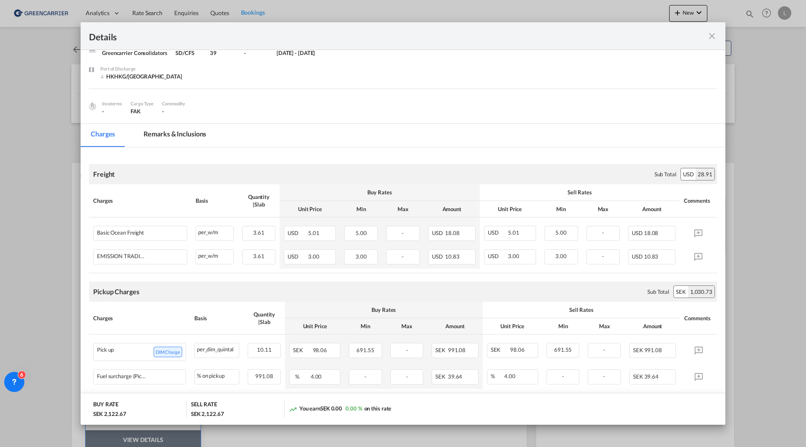
scroll to position [84, 0]
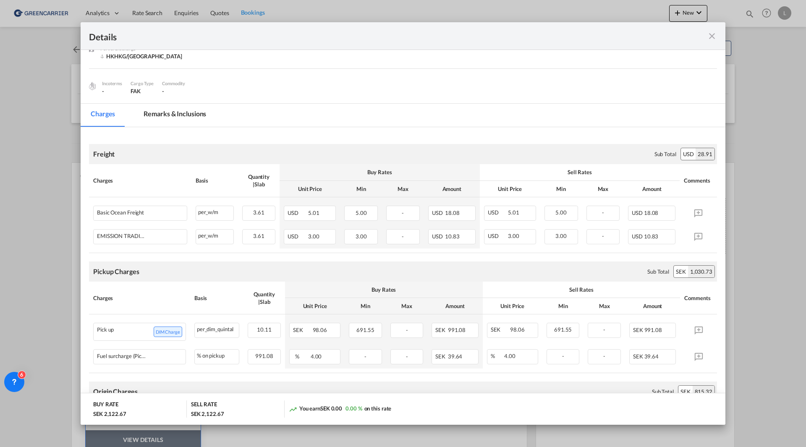
drag, startPoint x: 756, startPoint y: 206, endPoint x: 740, endPoint y: 43, distance: 163.7
click at [755, 191] on div "Details Pickup Door 60228, [GEOGRAPHIC_DATA] Pickup Service Type - Pickup Haula…" at bounding box center [403, 223] width 806 height 447
